Goal: Task Accomplishment & Management: Use online tool/utility

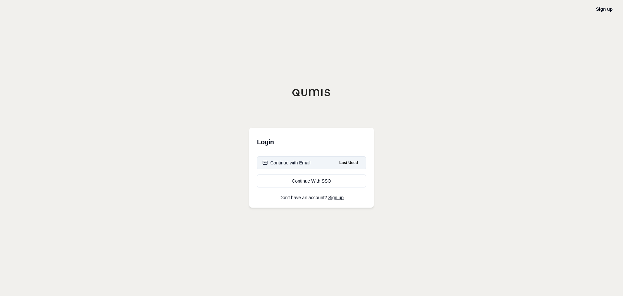
click at [319, 166] on button "Continue with Email Last Used" at bounding box center [311, 162] width 109 height 13
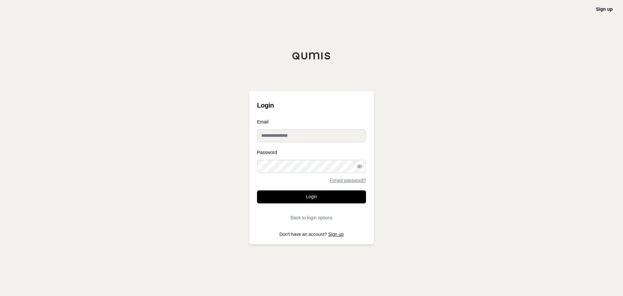
type input "**********"
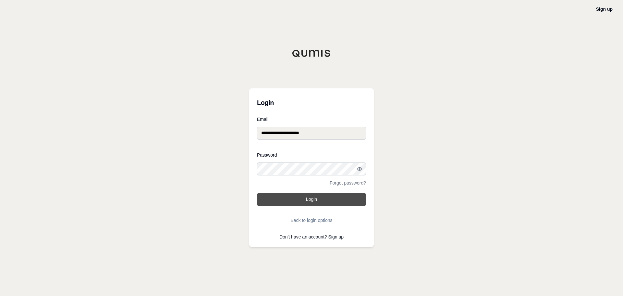
click at [292, 201] on button "Login" at bounding box center [311, 199] width 109 height 13
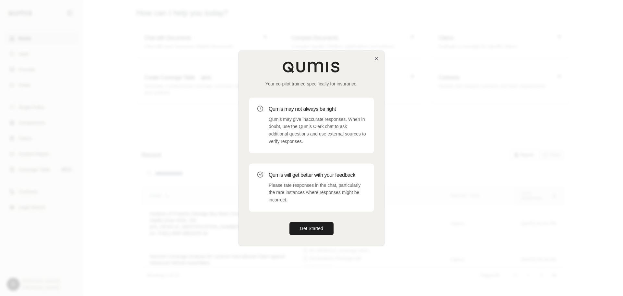
drag, startPoint x: 304, startPoint y: 227, endPoint x: 312, endPoint y: 222, distance: 9.3
click at [304, 227] on button "Get Started" at bounding box center [312, 228] width 44 height 13
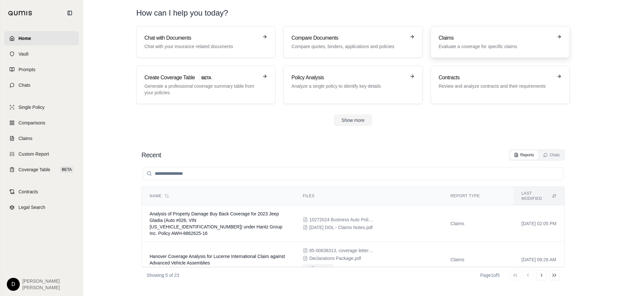
click at [446, 37] on h3 "Claims" at bounding box center [496, 38] width 114 height 8
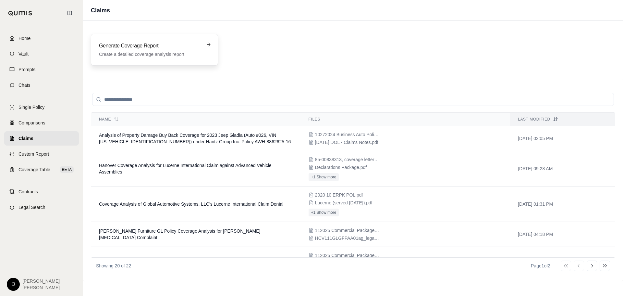
click at [166, 47] on h3 "Generate Coverage Report" at bounding box center [150, 46] width 102 height 8
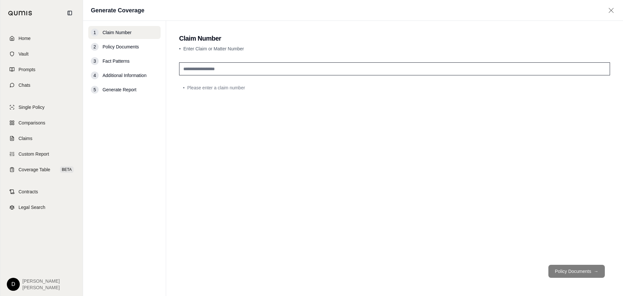
click at [274, 70] on input "text" at bounding box center [394, 68] width 431 height 13
type input "**********"
click at [579, 274] on button "Policy Documents →" at bounding box center [577, 271] width 56 height 13
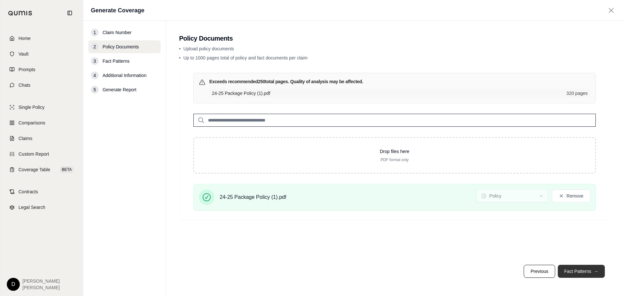
click at [578, 268] on button "Fact Patterns →" at bounding box center [581, 271] width 47 height 13
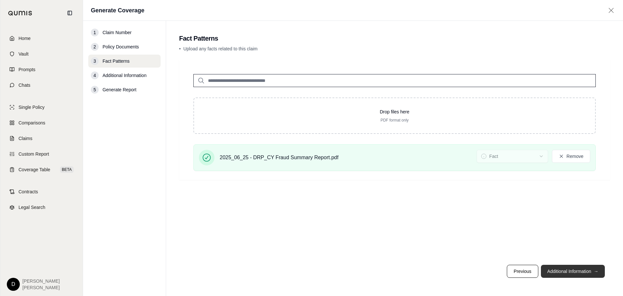
click at [585, 271] on button "Additional Information →" at bounding box center [573, 271] width 64 height 13
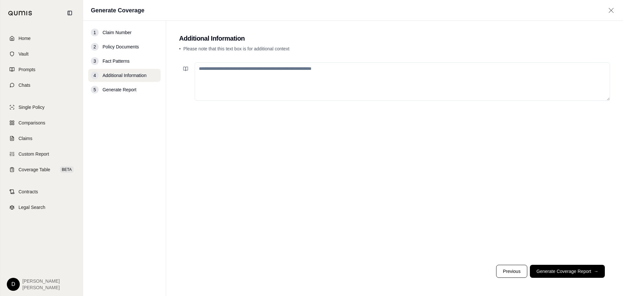
click at [249, 86] on textarea at bounding box center [402, 81] width 415 height 38
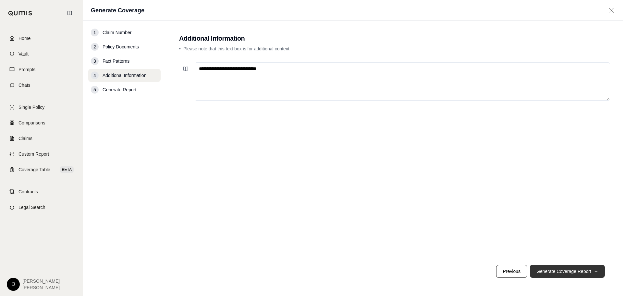
type textarea "**********"
click at [578, 273] on button "Generate Coverage Report →" at bounding box center [567, 271] width 75 height 13
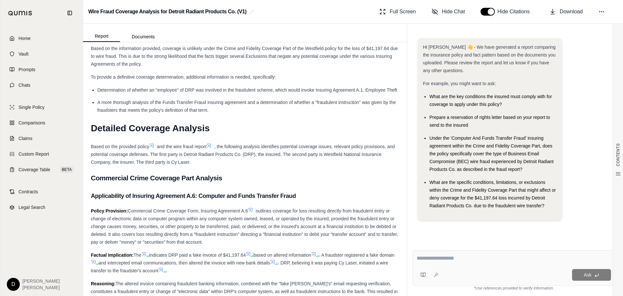
scroll to position [680, 0]
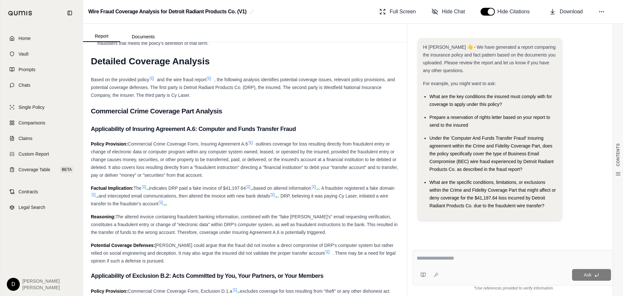
click at [452, 259] on textarea at bounding box center [514, 258] width 194 height 8
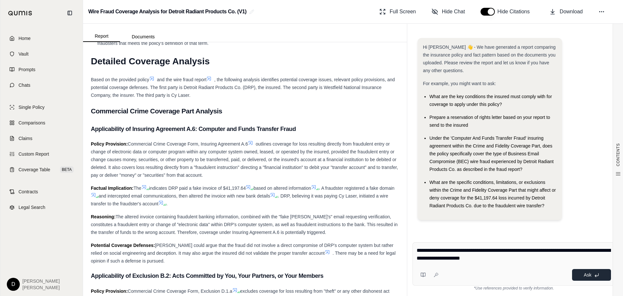
type textarea "**********"
click at [577, 272] on button "Ask" at bounding box center [591, 275] width 39 height 12
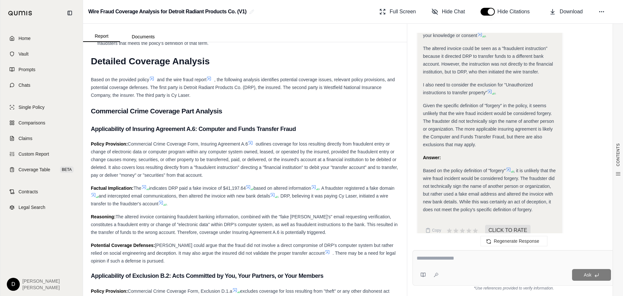
scroll to position [561, 0]
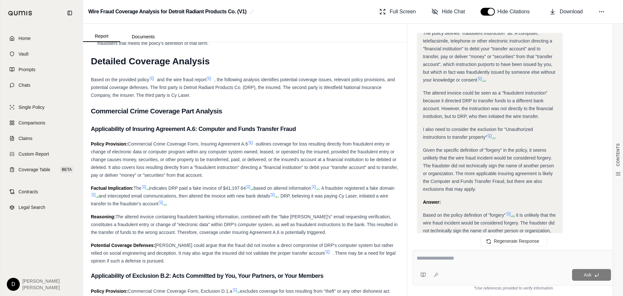
click at [452, 262] on div at bounding box center [514, 259] width 194 height 10
click at [446, 255] on textarea at bounding box center [514, 258] width 194 height 8
drag, startPoint x: 530, startPoint y: 259, endPoint x: 295, endPoint y: 243, distance: 235.5
type textarea "**********"
click at [295, 243] on div "Report Documents CONTENTS Table of Contents COVERAGE ANALYSIS REPORT Claim Info…" at bounding box center [353, 160] width 540 height 272
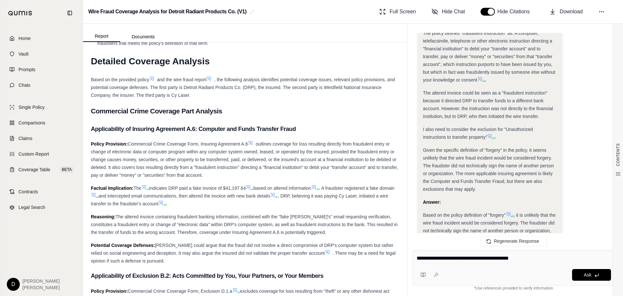
click at [614, 11] on div "Full Screen Hide Chat Hide Citations Download" at bounding box center [497, 11] width 241 height 13
click at [606, 11] on button at bounding box center [602, 12] width 12 height 12
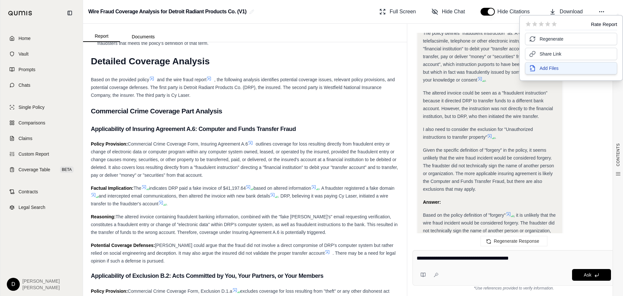
click at [558, 69] on span "Add Files" at bounding box center [549, 68] width 19 height 6
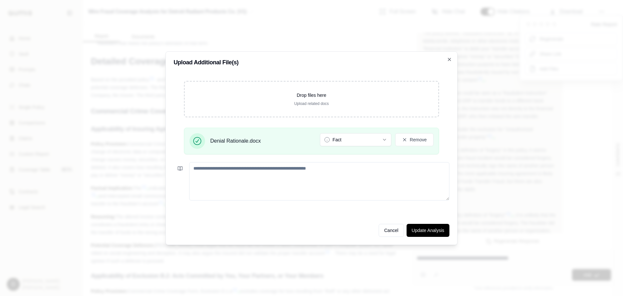
click at [303, 179] on textarea at bounding box center [319, 181] width 260 height 38
click at [342, 141] on button "Fact" at bounding box center [355, 139] width 71 height 13
click at [302, 177] on textarea at bounding box center [319, 181] width 260 height 38
click at [347, 175] on textarea at bounding box center [319, 181] width 260 height 38
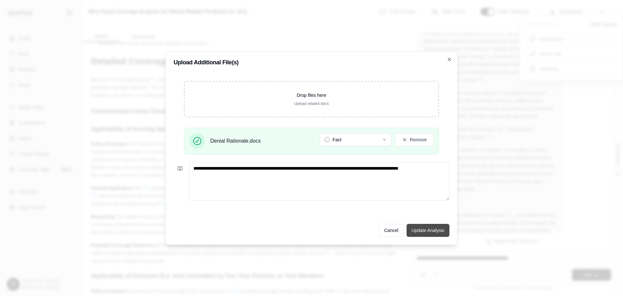
type textarea "**********"
click at [440, 232] on button "Update Analysis" at bounding box center [428, 230] width 43 height 13
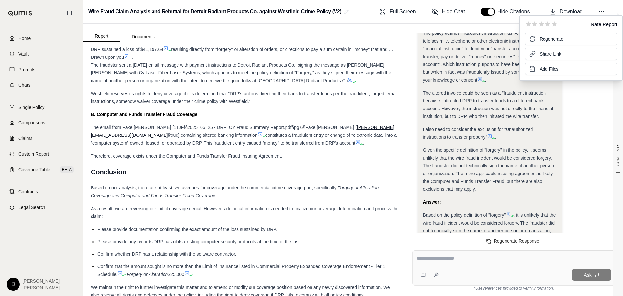
scroll to position [2042, 0]
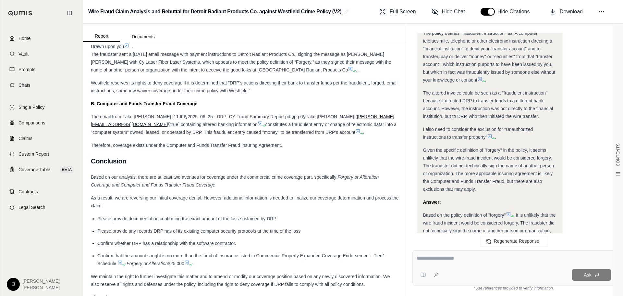
click at [453, 259] on textarea at bounding box center [514, 258] width 194 height 8
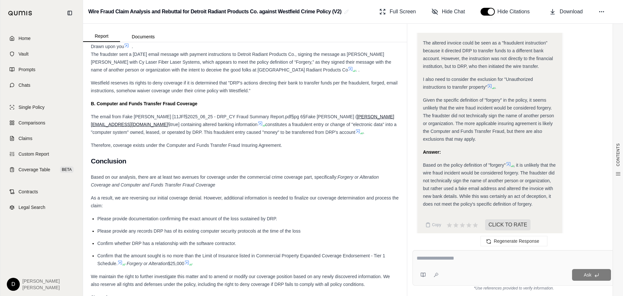
scroll to position [641, 0]
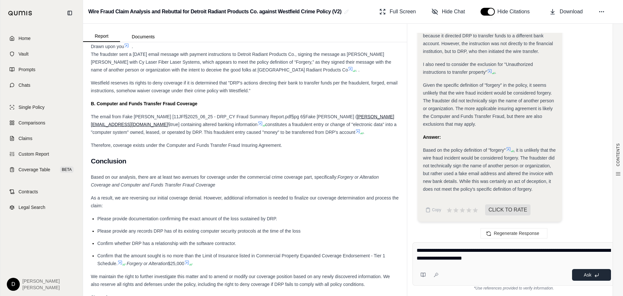
type textarea "**********"
click at [589, 274] on span "Ask" at bounding box center [587, 274] width 7 height 5
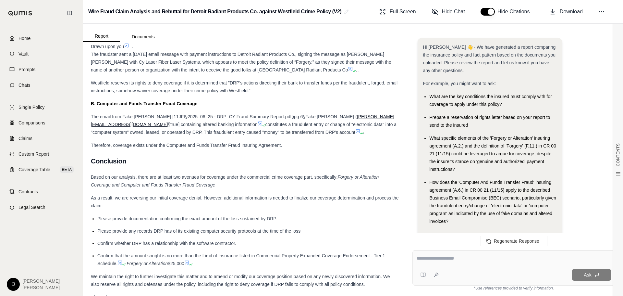
scroll to position [1643, 0]
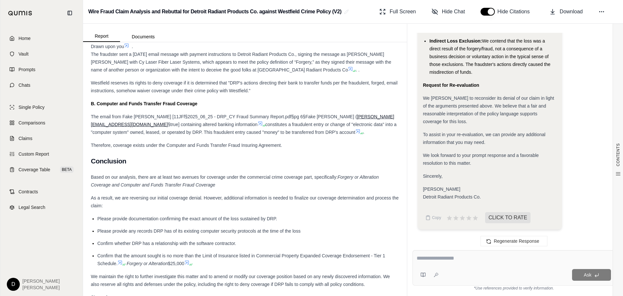
drag, startPoint x: 484, startPoint y: 197, endPoint x: 481, endPoint y: 195, distance: 3.5
click at [481, 195] on div "[PERSON_NAME] Detroit Radiant Products Co." at bounding box center [490, 193] width 134 height 16
click at [433, 216] on span "Copy" at bounding box center [436, 217] width 9 height 5
